Goal: Information Seeking & Learning: Find specific fact

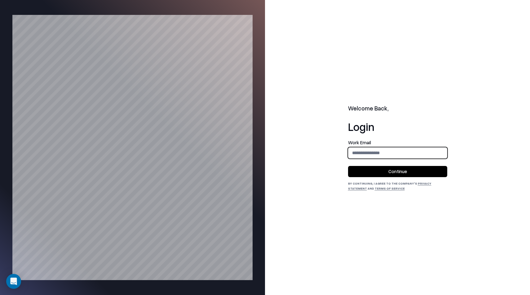
click at [378, 153] on input "email" at bounding box center [397, 152] width 99 height 11
type input "**********"
click at [390, 171] on button "Continue" at bounding box center [397, 171] width 99 height 11
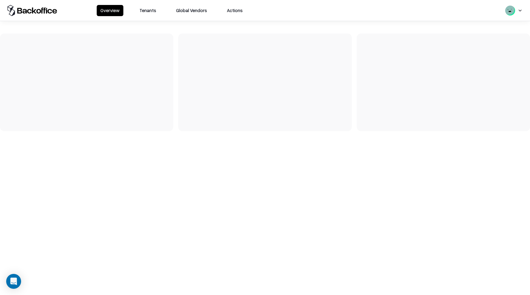
click at [146, 11] on button "Tenants" at bounding box center [148, 10] width 24 height 11
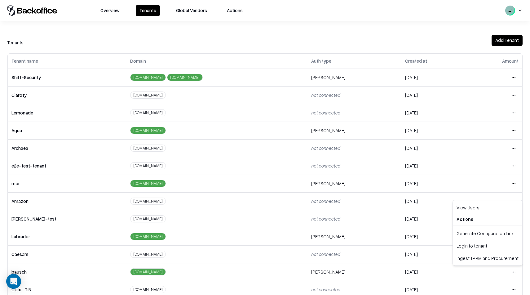
click at [512, 271] on html "Overview Tenants Global Vendors Actions Tenants Add Tenant Tenant name Domain A…" at bounding box center [265, 147] width 530 height 295
click at [481, 246] on div "Login to tenant" at bounding box center [487, 245] width 67 height 12
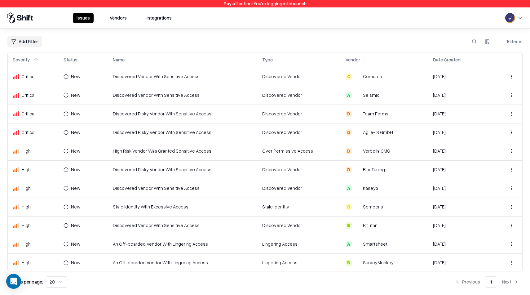
click at [358, 76] on object "Comarch" at bounding box center [357, 76] width 6 height 6
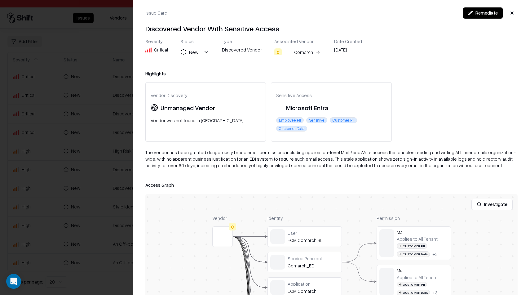
click at [102, 18] on div at bounding box center [265, 147] width 530 height 295
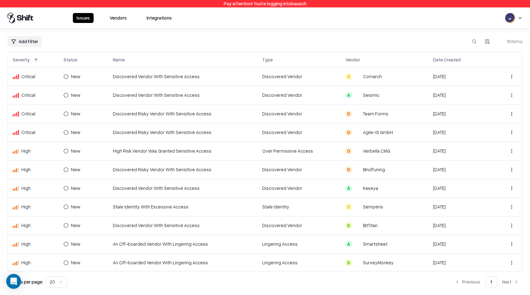
click at [163, 49] on div "Add Filter 16 items Severity Status Name Type Vendor Date Created Critical New …" at bounding box center [264, 161] width 515 height 251
click at [147, 81] on td "Discovered Vendor With Sensitive Access" at bounding box center [182, 76] width 149 height 19
click at [163, 117] on td "Discovered Risky Vendor With Sensitive Access" at bounding box center [182, 113] width 149 height 19
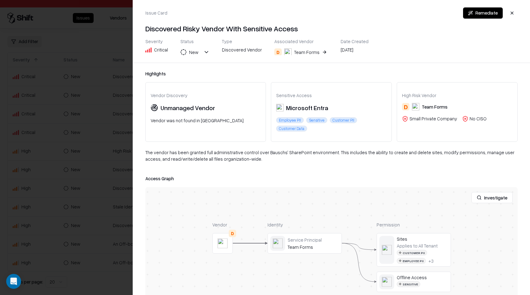
click at [46, 141] on div at bounding box center [265, 147] width 530 height 295
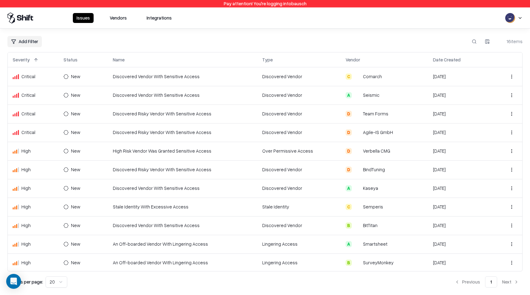
click at [516, 113] on html "Pay attention! You're logging into bausch Issues Vendors Integrations Add Filte…" at bounding box center [265, 147] width 530 height 295
click at [484, 114] on html "Pay attention! You're logging into bausch Issues Vendors Integrations Add Filte…" at bounding box center [265, 147] width 530 height 295
click at [157, 21] on button "Integrations" at bounding box center [159, 18] width 33 height 10
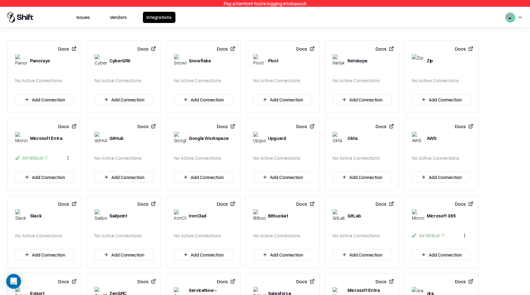
click at [118, 16] on button "Vendors" at bounding box center [118, 17] width 24 height 11
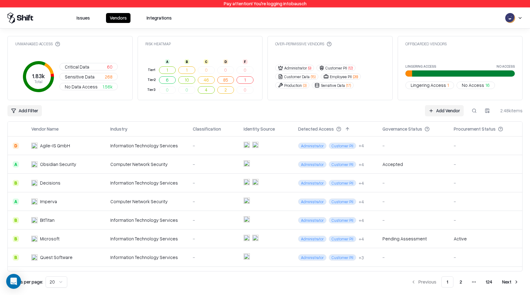
click at [473, 110] on button at bounding box center [474, 110] width 11 height 11
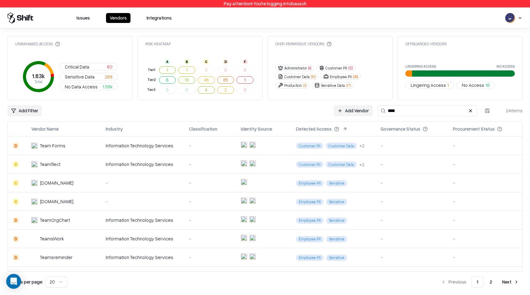
type input "****"
click at [82, 18] on button "Issues" at bounding box center [83, 18] width 21 height 10
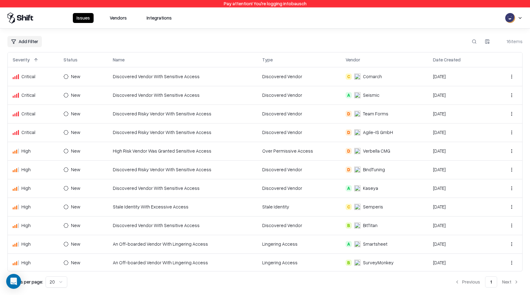
click at [318, 114] on td "Discovered Vendor" at bounding box center [299, 113] width 84 height 19
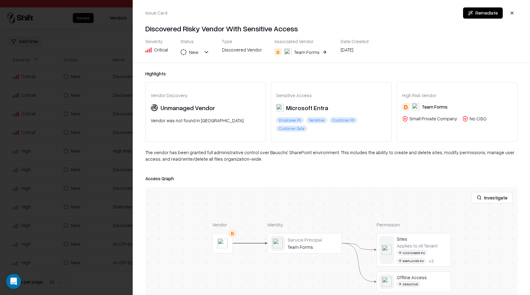
scroll to position [55, 0]
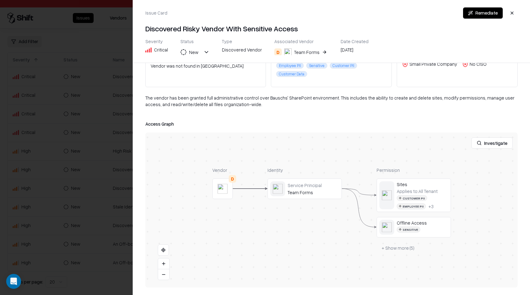
click at [260, 97] on div "The vendor has been granted full administrative control over Bauschs' SharePoin…" at bounding box center [331, 104] width 373 height 18
drag, startPoint x: 262, startPoint y: 97, endPoint x: 305, endPoint y: 95, distance: 42.5
click at [305, 95] on div "The vendor has been granted full administrative control over Bauschs' SharePoin…" at bounding box center [331, 104] width 373 height 18
drag, startPoint x: 325, startPoint y: 98, endPoint x: 261, endPoint y: 95, distance: 64.3
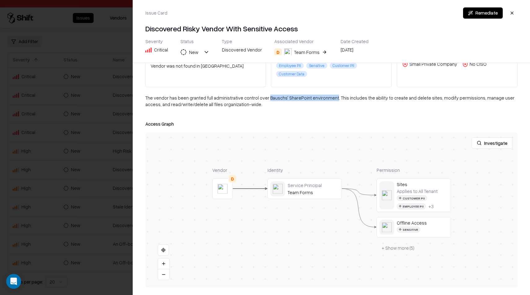
click at [261, 95] on div "The vendor has been granted full administrative control over Bauschs' SharePoin…" at bounding box center [331, 104] width 373 height 18
copy div "Bauschs' SharePoint environment"
click at [379, 110] on div "The vendor has been granted full administrative control over Bauschs' SharePoin…" at bounding box center [331, 104] width 373 height 18
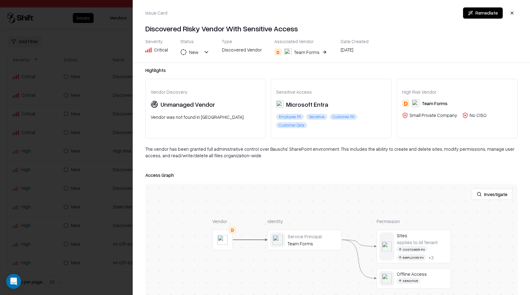
scroll to position [0, 0]
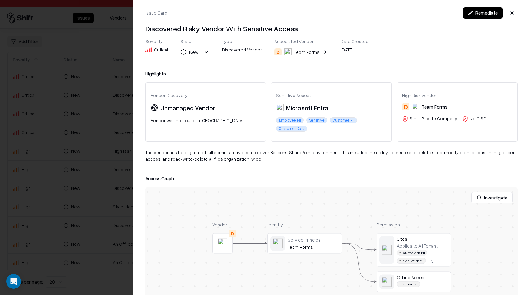
click at [95, 157] on div at bounding box center [265, 147] width 530 height 295
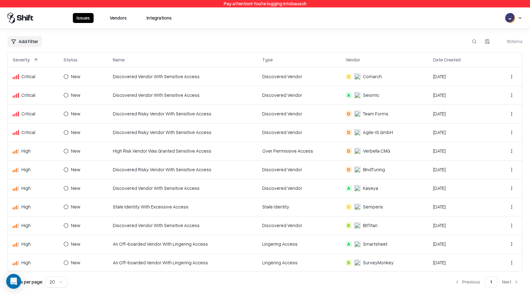
click at [242, 80] on td "Discovered Vendor With Sensitive Access" at bounding box center [182, 76] width 149 height 19
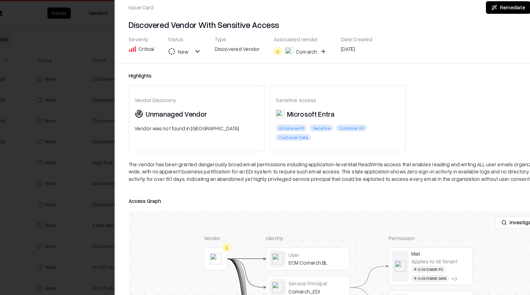
click at [148, 148] on div "Highlights Vendor Discovery Unmanaged Vendor Vendor was not found in TPRM Sensi…" at bounding box center [331, 179] width 397 height 232
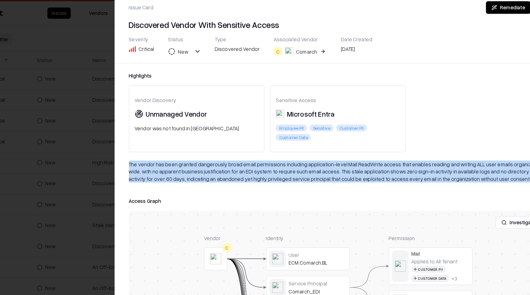
drag, startPoint x: 145, startPoint y: 150, endPoint x: 427, endPoint y: 168, distance: 283.0
click at [428, 169] on div "Highlights Vendor Discovery Unmanaged Vendor Vendor was not found in TPRM Sensi…" at bounding box center [331, 179] width 397 height 232
copy div "The vendor has been granted dangerously broad email permissions including appli…"
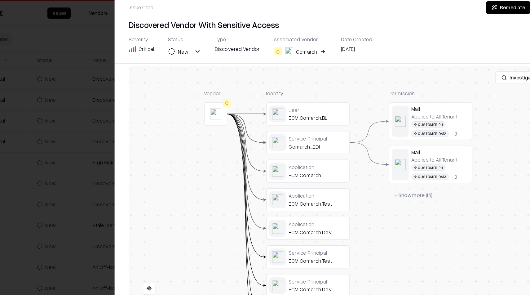
scroll to position [142, 0]
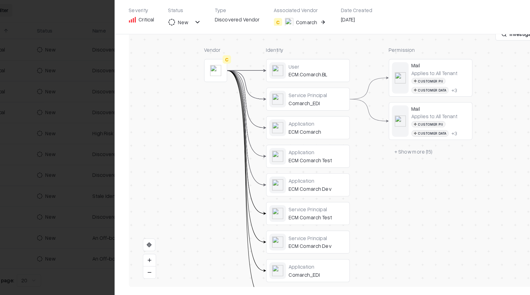
click at [161, 276] on button at bounding box center [163, 274] width 11 height 11
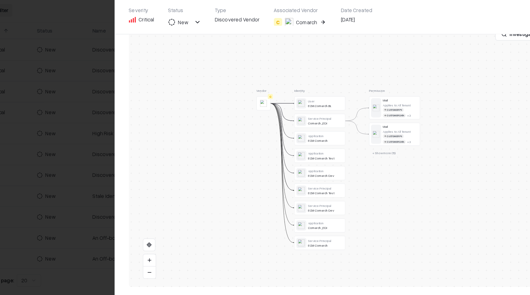
click at [161, 276] on button at bounding box center [163, 274] width 11 height 11
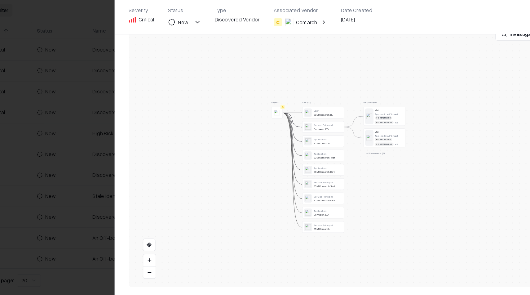
click at [162, 275] on button at bounding box center [163, 274] width 11 height 11
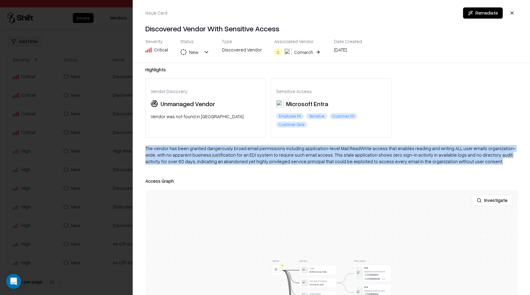
scroll to position [0, 0]
